Goal: Task Accomplishment & Management: Manage account settings

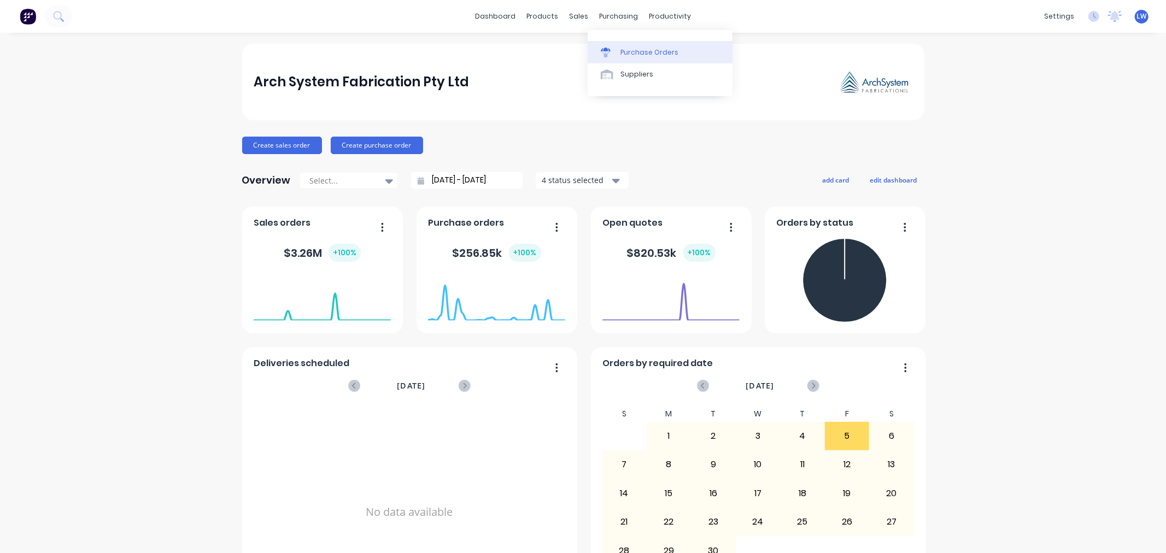
click at [630, 51] on div "Purchase Orders" at bounding box center [649, 53] width 58 height 10
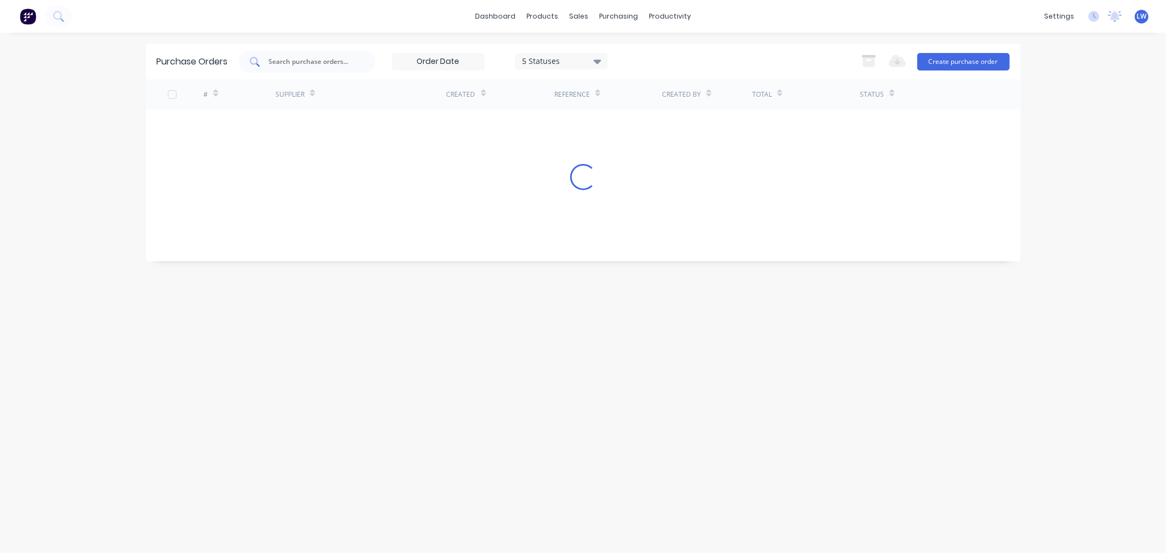
click at [316, 63] on input "text" at bounding box center [313, 61] width 91 height 11
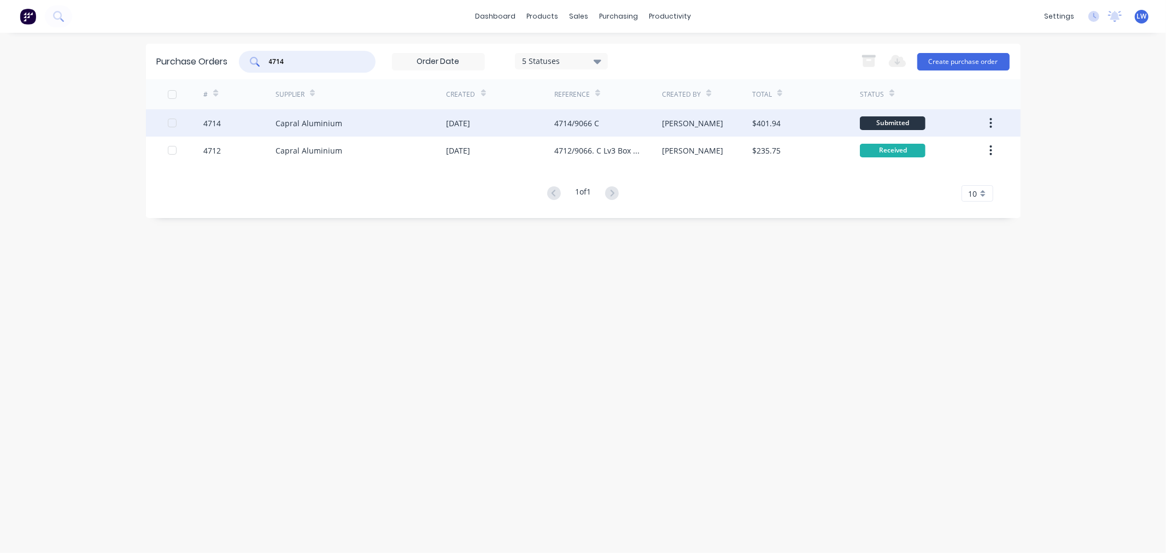
type input "4714"
click at [298, 119] on div "Capral Aluminium" at bounding box center [309, 123] width 67 height 11
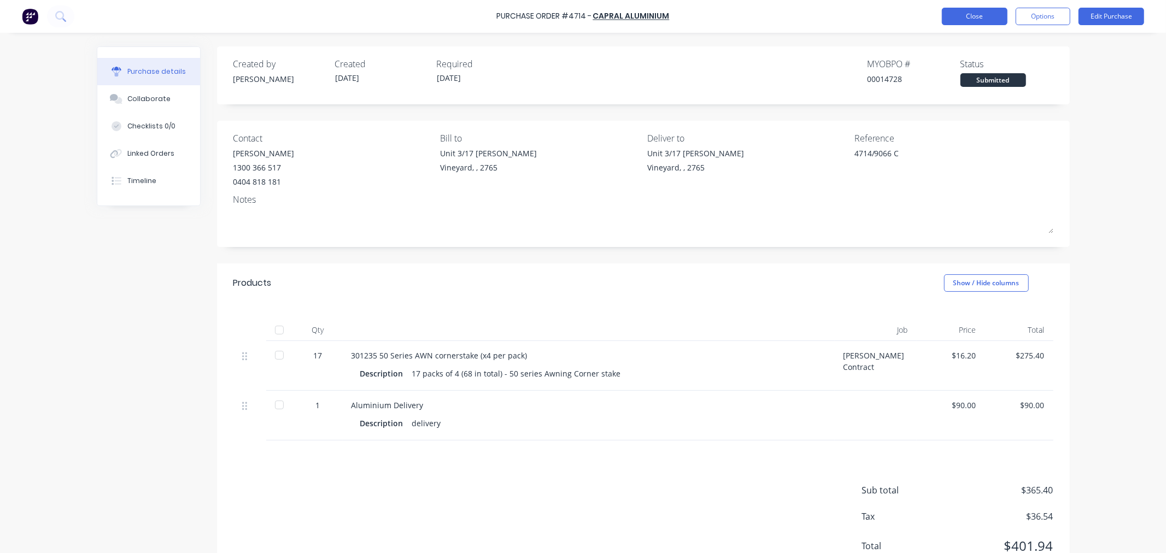
click at [976, 21] on button "Close" at bounding box center [975, 16] width 66 height 17
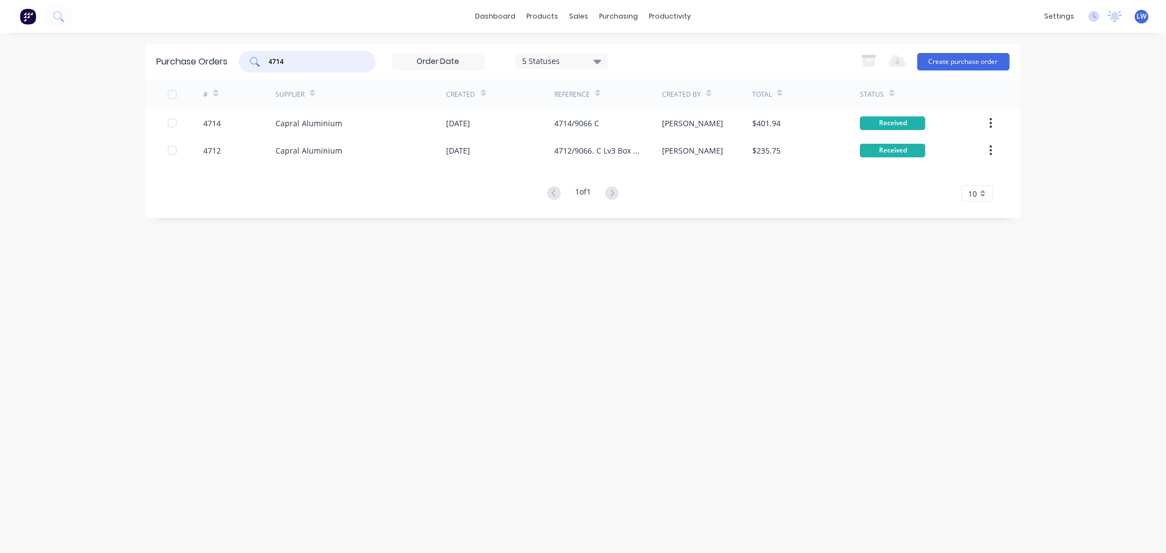
click at [330, 66] on input "4714" at bounding box center [313, 61] width 91 height 11
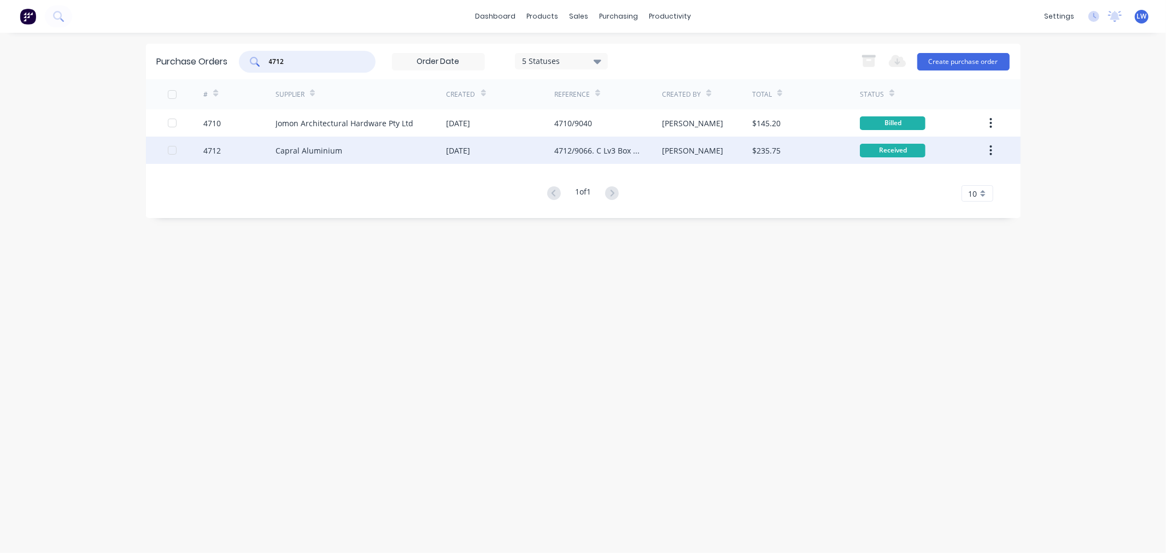
type input "4712"
click at [339, 153] on div "Capral Aluminium" at bounding box center [361, 150] width 171 height 27
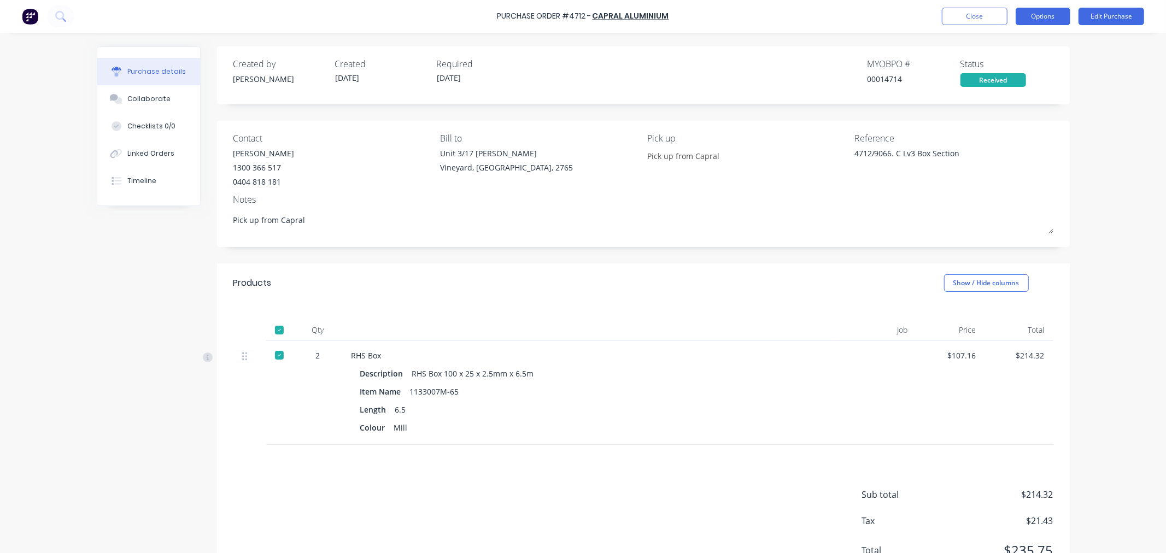
click at [1030, 23] on button "Options" at bounding box center [1043, 16] width 55 height 17
click at [1114, 17] on button "Edit Purchase" at bounding box center [1112, 16] width 66 height 17
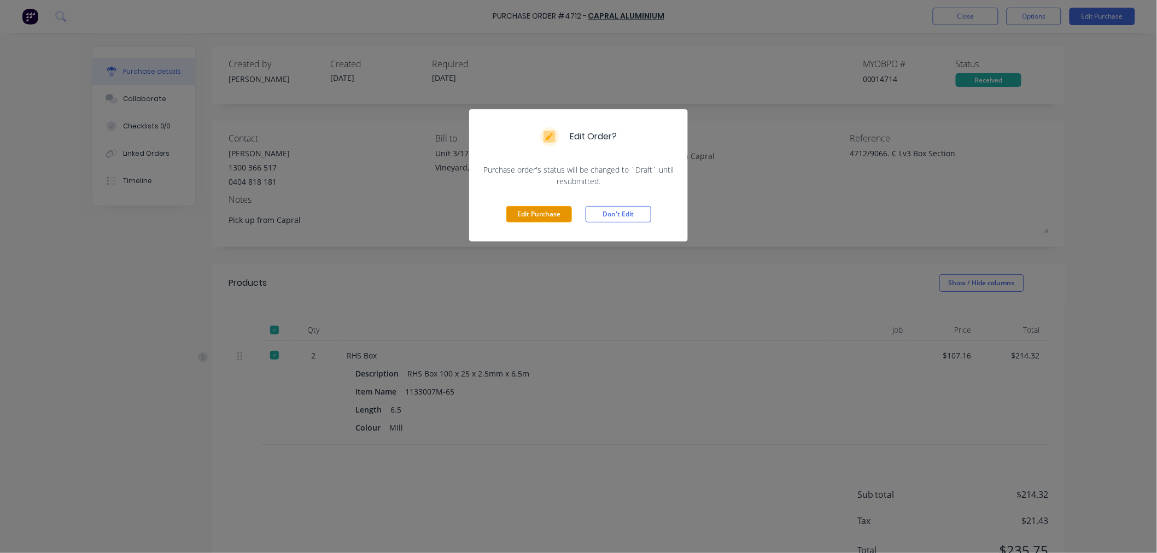
click at [534, 216] on button "Edit Purchase" at bounding box center [539, 214] width 66 height 16
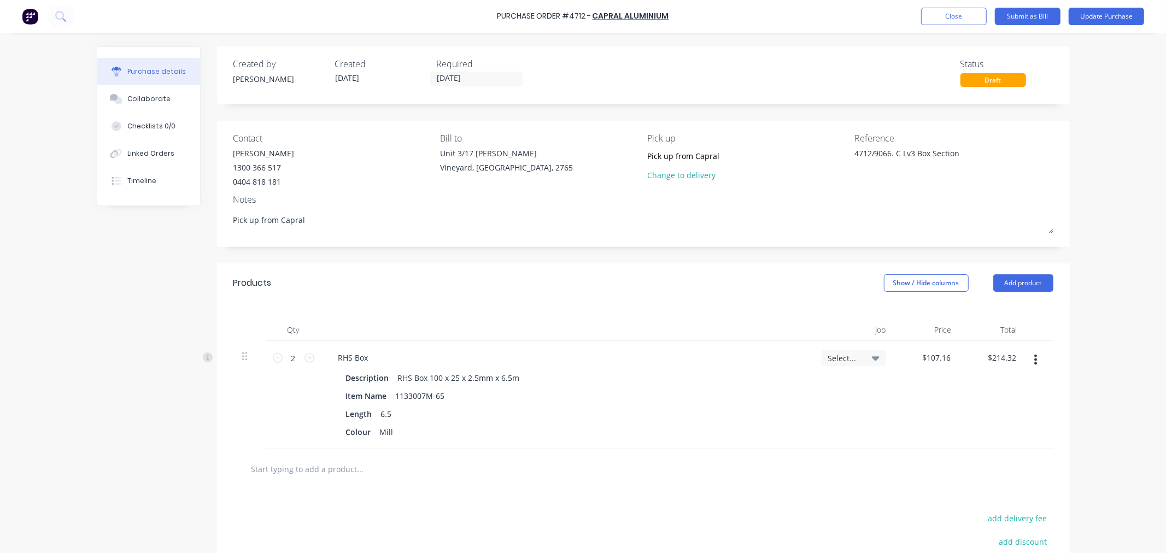
click at [844, 355] on span "Select..." at bounding box center [844, 358] width 33 height 11
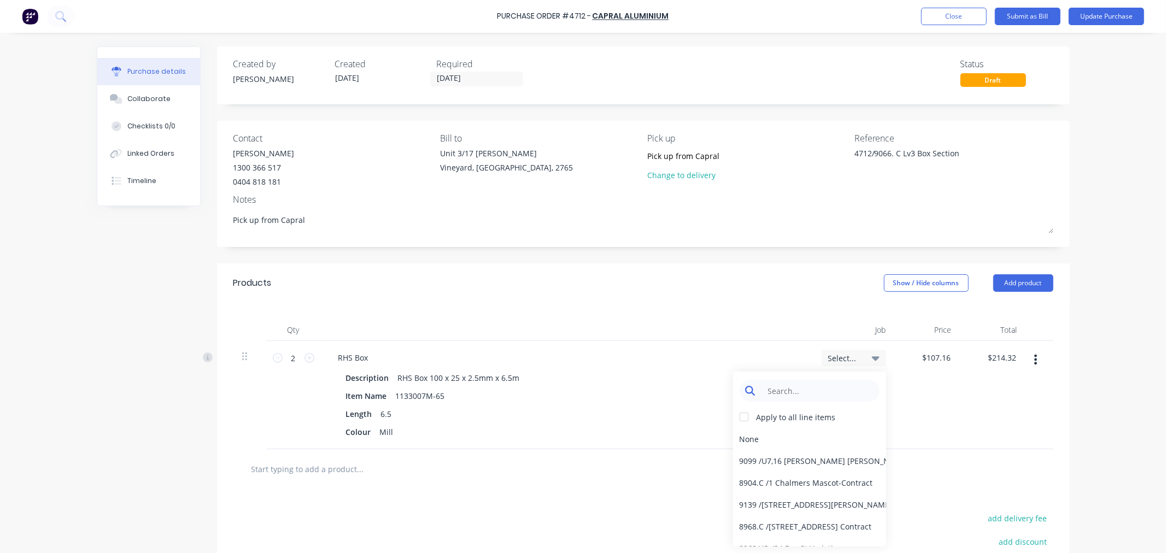
type textarea "x"
drag, startPoint x: 823, startPoint y: 397, endPoint x: 823, endPoint y: 386, distance: 10.4
click at [823, 396] on input at bounding box center [818, 391] width 112 height 22
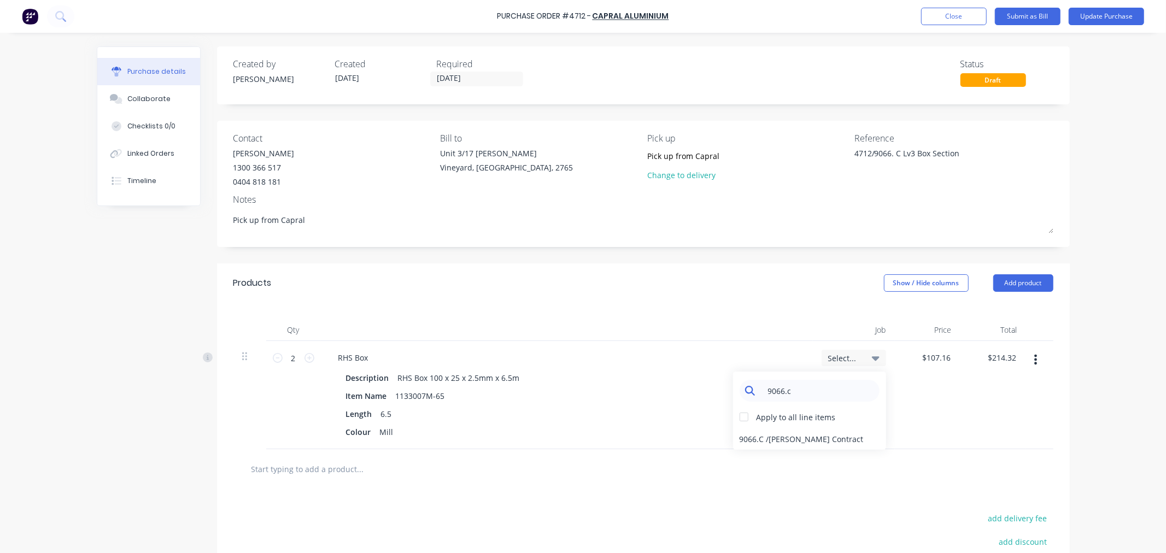
type input "9066.c"
type input "107.1600"
type textarea "x"
type input "$107.16"
click at [741, 417] on div at bounding box center [744, 417] width 22 height 22
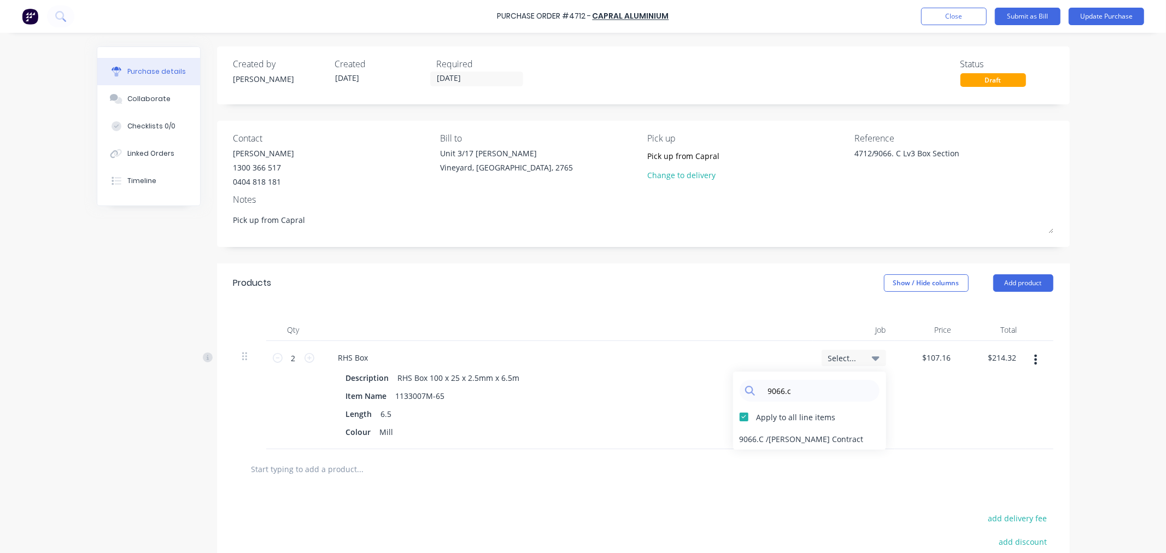
click at [948, 441] on div "$107.16 $107.16" at bounding box center [928, 395] width 66 height 108
click at [810, 439] on div "9066.C / [PERSON_NAME] Contract" at bounding box center [809, 439] width 153 height 22
click at [1029, 15] on button "Submit as Bill" at bounding box center [1028, 16] width 66 height 17
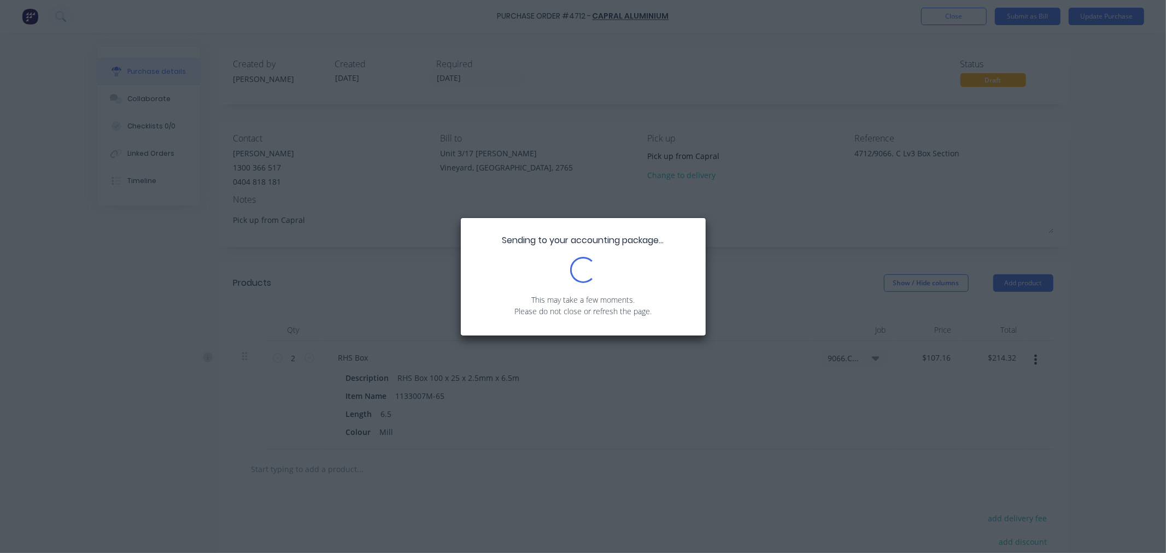
type textarea "x"
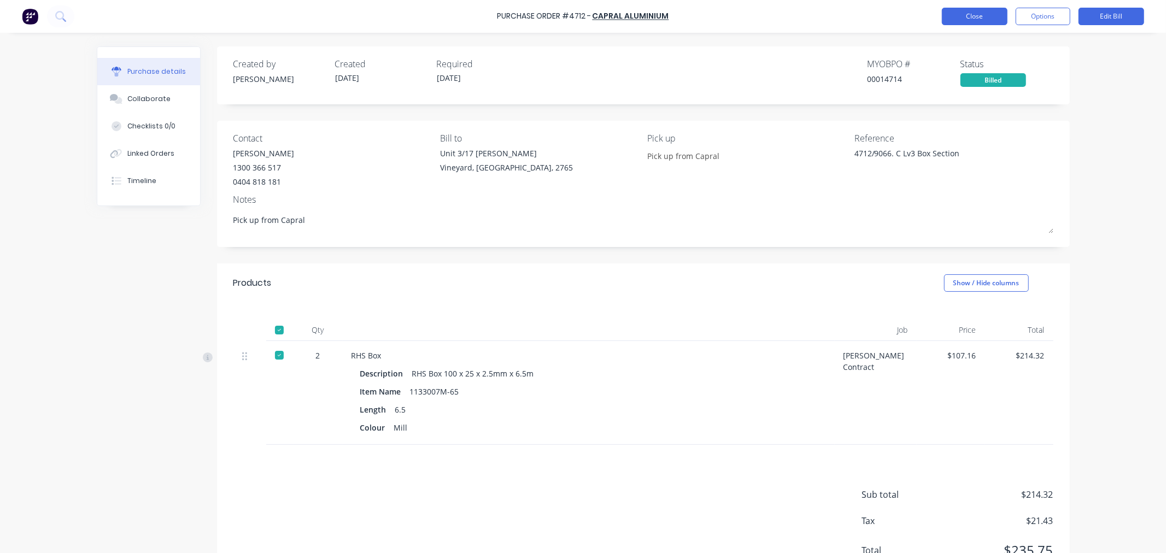
click at [960, 17] on button "Close" at bounding box center [975, 16] width 66 height 17
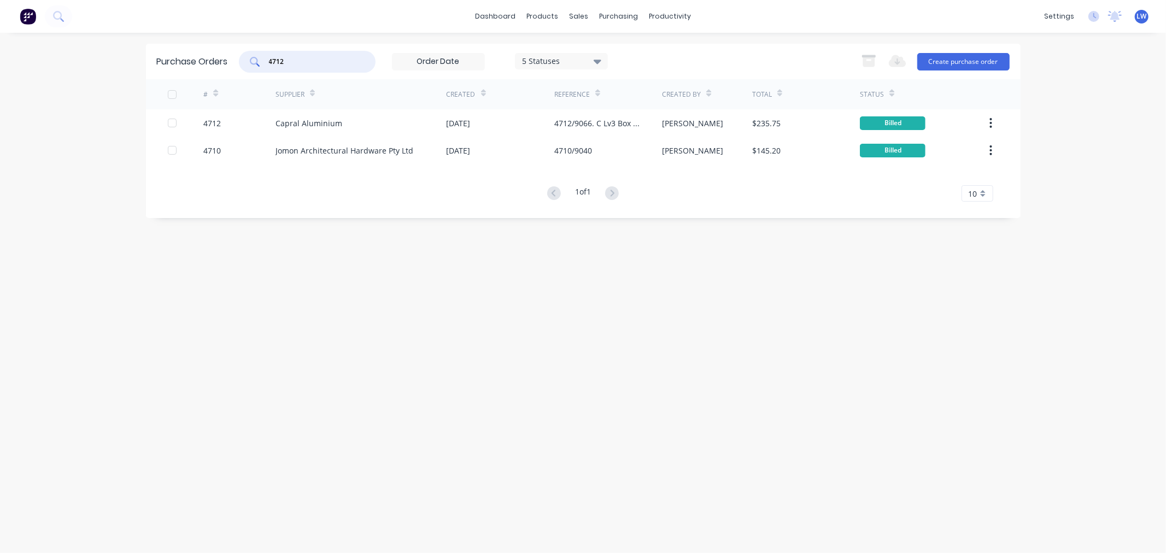
click at [298, 60] on input "4712" at bounding box center [313, 61] width 91 height 11
type input "4706"
